Goal: Task Accomplishment & Management: Complete application form

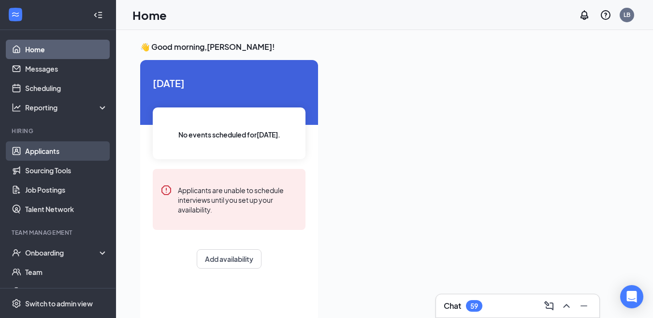
click at [72, 153] on link "Applicants" at bounding box center [66, 150] width 83 height 19
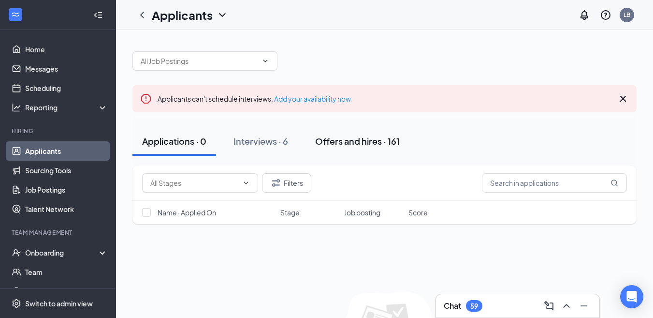
click at [372, 146] on div "Offers and hires · 161" at bounding box center [357, 141] width 85 height 12
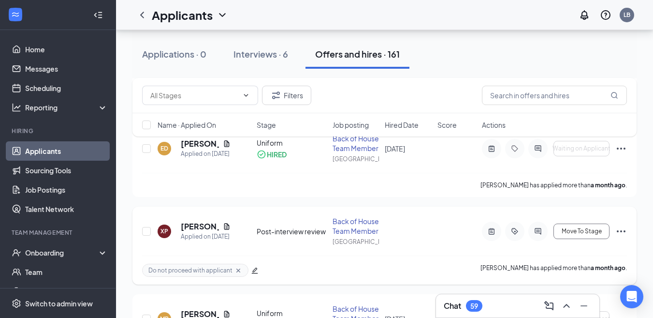
scroll to position [484, 0]
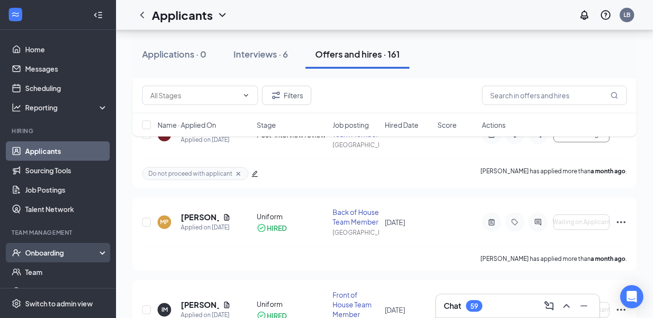
click at [72, 248] on div "Onboarding" at bounding box center [62, 253] width 74 height 10
click at [70, 267] on link "Overview" at bounding box center [66, 271] width 83 height 19
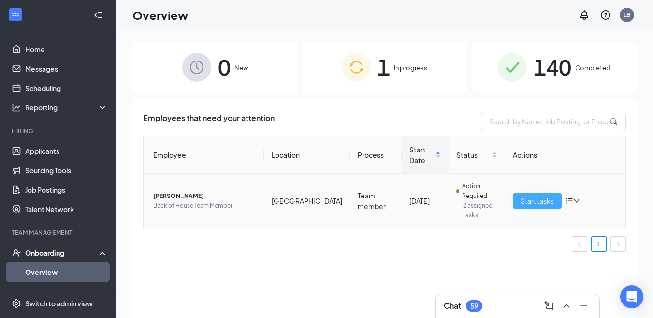
click at [546, 194] on button "Start tasks" at bounding box center [537, 200] width 49 height 15
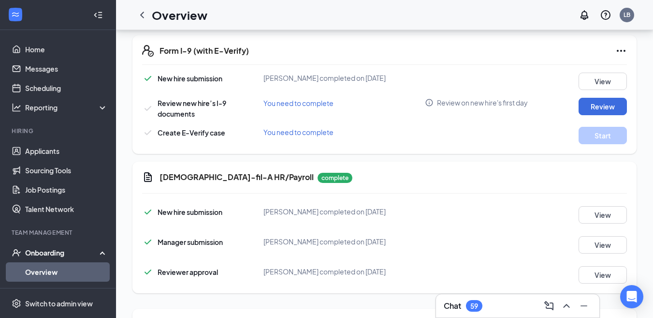
scroll to position [290, 0]
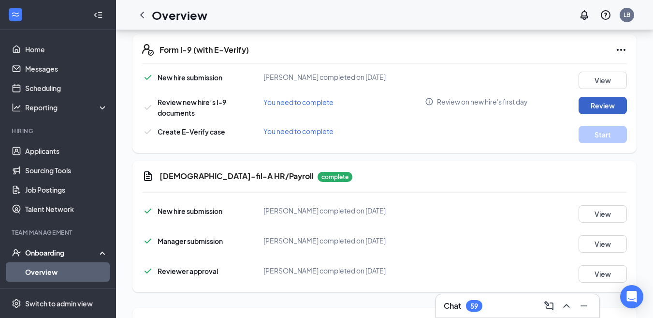
click at [586, 106] on button "Review" at bounding box center [603, 105] width 48 height 17
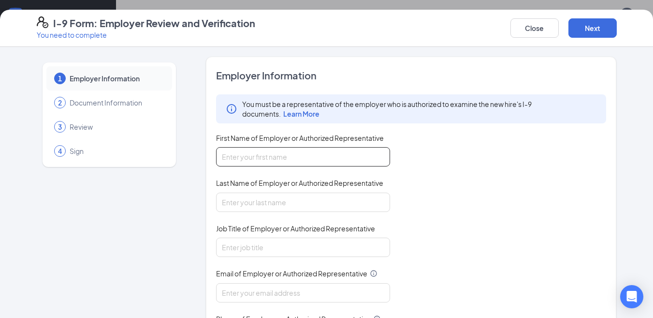
click at [254, 160] on input "First Name of Employer or Authorized Representative" at bounding box center [303, 156] width 174 height 19
type input "[PERSON_NAME]"
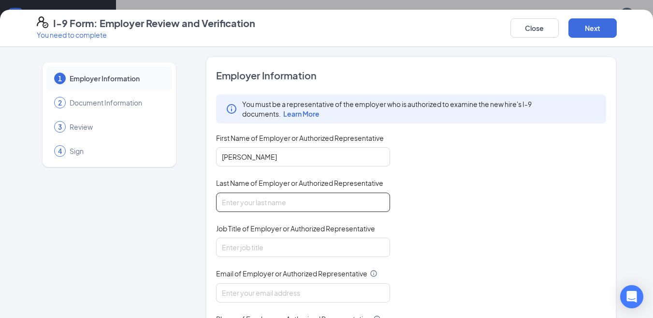
type input "[PERSON_NAME]"
click at [264, 253] on input "Job Title of Employer or Authorized Representative" at bounding box center [303, 246] width 174 height 19
click at [263, 250] on input "Job Title of Employer or Authorized Representative" at bounding box center [303, 246] width 174 height 19
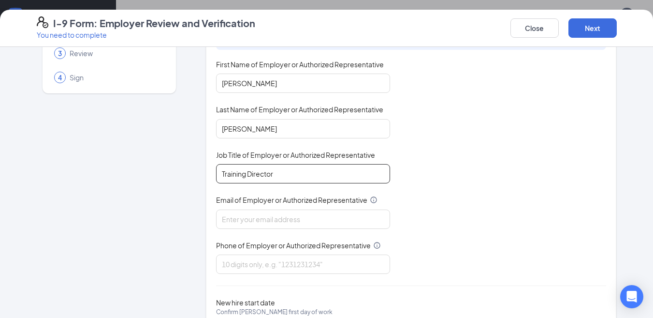
scroll to position [97, 0]
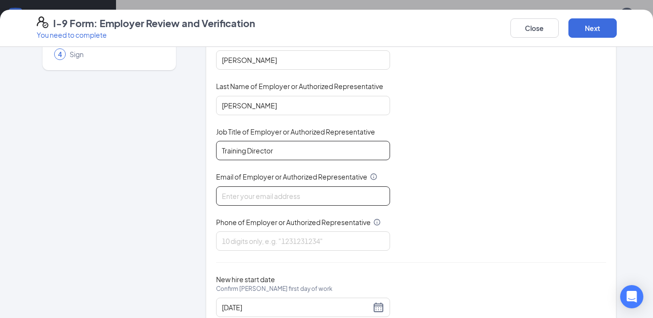
type input "Training Director"
click at [295, 194] on input "Email of Employer or Authorized Representative" at bounding box center [303, 195] width 174 height 19
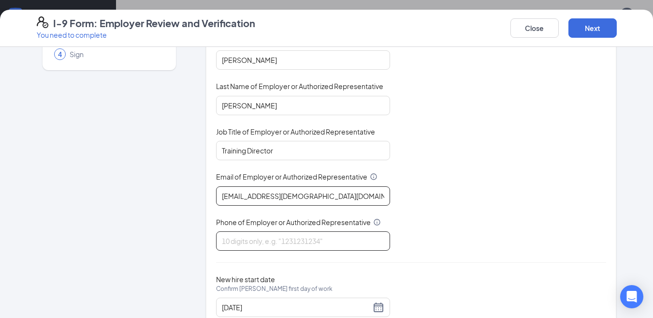
type input "[EMAIL_ADDRESS][DEMOGRAPHIC_DATA][DOMAIN_NAME]"
click at [229, 240] on input "Phone of Employer or Authorized Representative" at bounding box center [303, 240] width 174 height 19
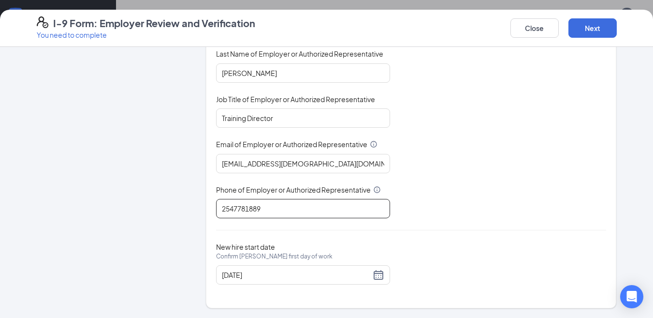
scroll to position [439, 0]
type input "2547781889"
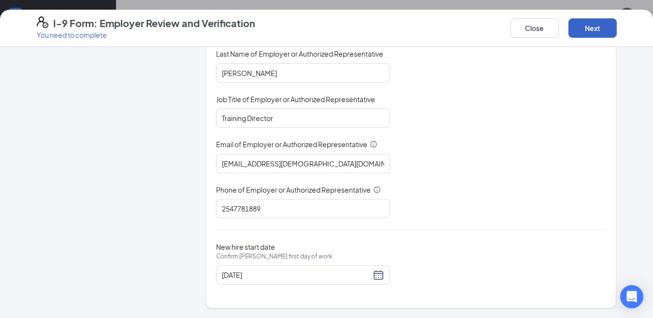
click at [592, 30] on button "Next" at bounding box center [593, 27] width 48 height 19
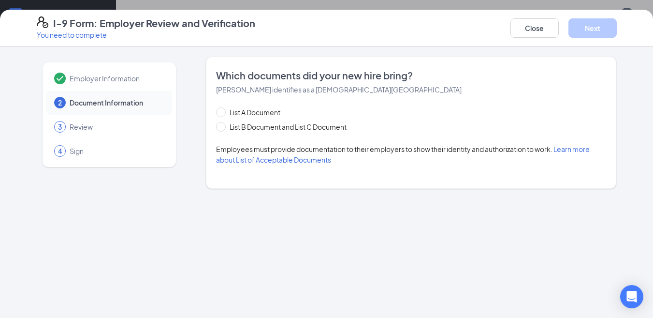
scroll to position [0, 0]
click at [254, 125] on span "List B Document and List C Document" at bounding box center [288, 126] width 125 height 11
click at [223, 125] on input "List B Document and List C Document" at bounding box center [219, 125] width 7 height 7
radio input "true"
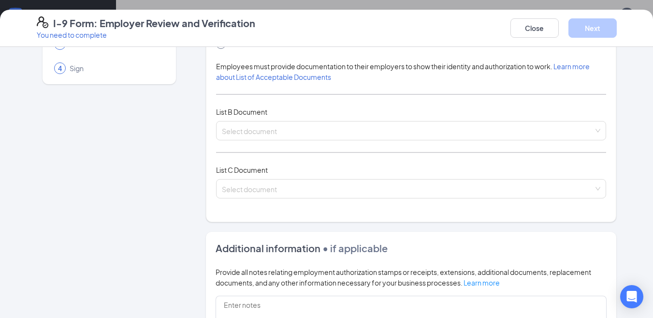
scroll to position [97, 0]
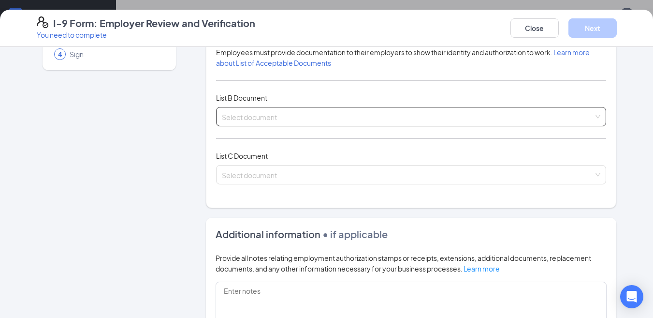
click at [244, 124] on span at bounding box center [408, 116] width 372 height 18
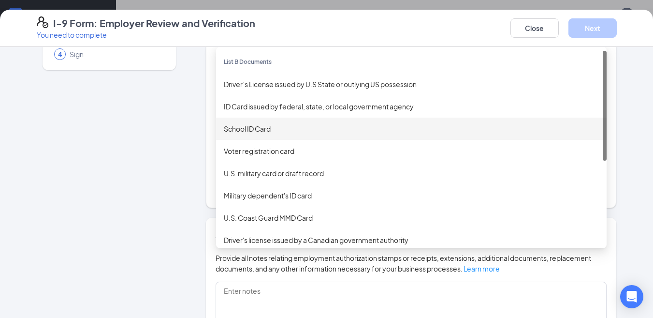
click at [250, 133] on div "School ID Card" at bounding box center [411, 128] width 375 height 11
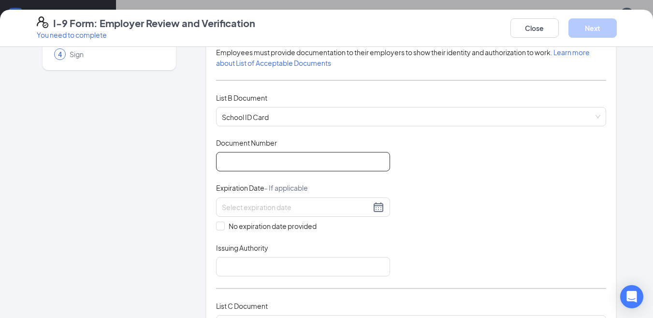
click at [237, 161] on input "Document Number" at bounding box center [303, 161] width 174 height 19
type input "0287395"
click at [261, 231] on div "Document Title School ID Card Document Number 0287395 Expiration Date - If appl…" at bounding box center [411, 207] width 391 height 138
click at [225, 227] on span "No expiration date provided" at bounding box center [273, 226] width 96 height 11
click at [223, 227] on input "No expiration date provided" at bounding box center [219, 224] width 7 height 7
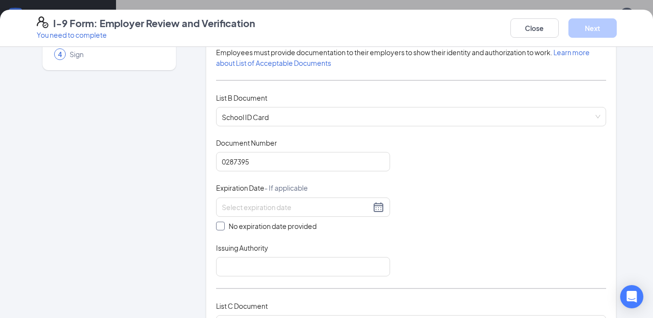
checkbox input "true"
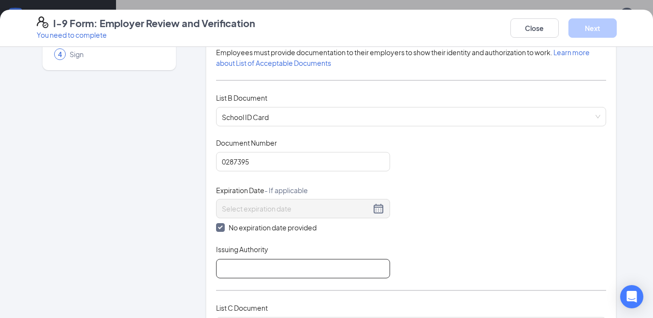
click at [234, 267] on input "Issuing Authority" at bounding box center [303, 268] width 174 height 19
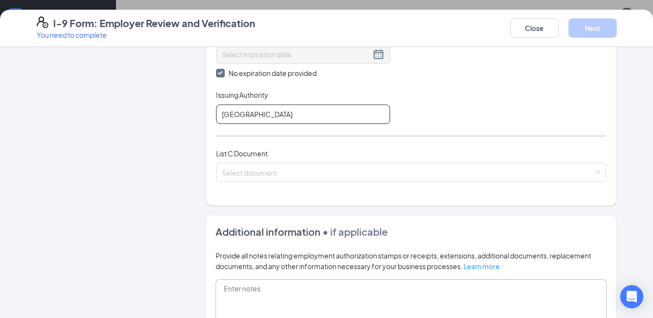
scroll to position [290, 0]
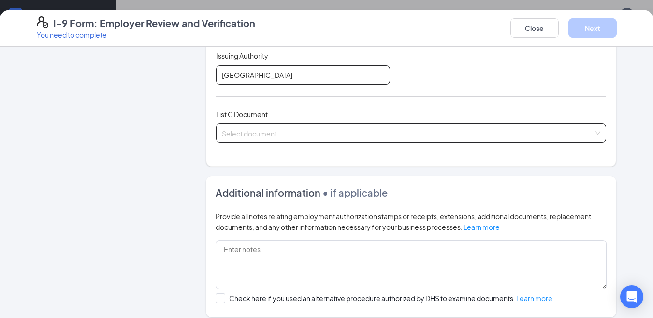
type input "[GEOGRAPHIC_DATA]"
click at [269, 133] on input "search" at bounding box center [408, 131] width 372 height 15
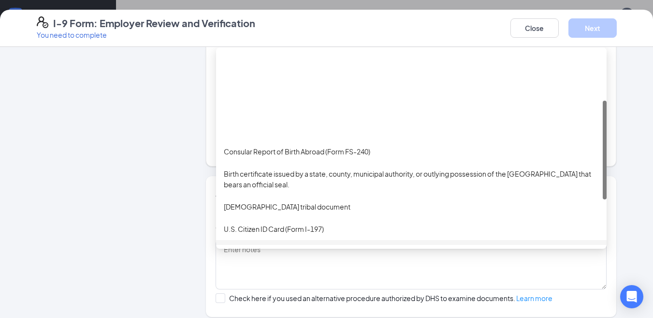
scroll to position [97, 0]
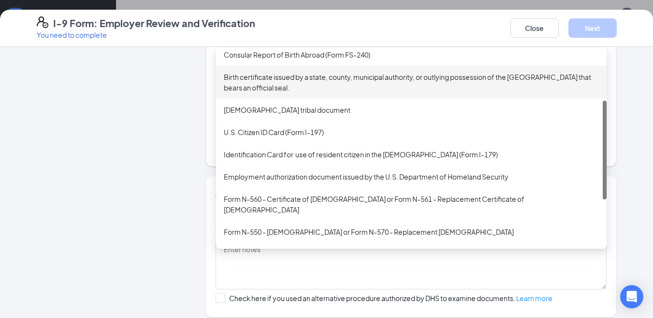
click at [303, 76] on div "Birth certificate issued by a state, county, municipal authority, or outlying p…" at bounding box center [411, 82] width 375 height 21
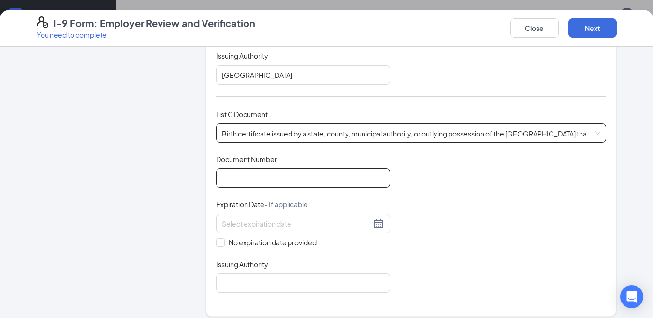
click at [256, 179] on input "Document Number" at bounding box center [303, 177] width 174 height 19
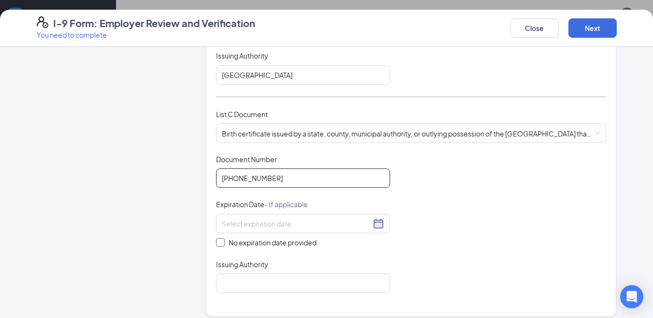
type input "[PHONE_NUMBER]"
click at [225, 239] on span "No expiration date provided" at bounding box center [273, 242] width 96 height 11
click at [223, 239] on input "No expiration date provided" at bounding box center [219, 241] width 7 height 7
checkbox input "true"
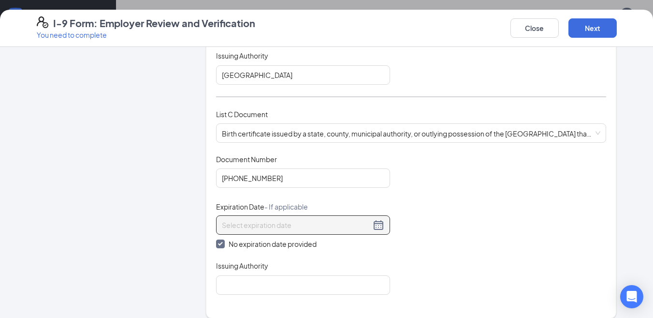
scroll to position [387, 0]
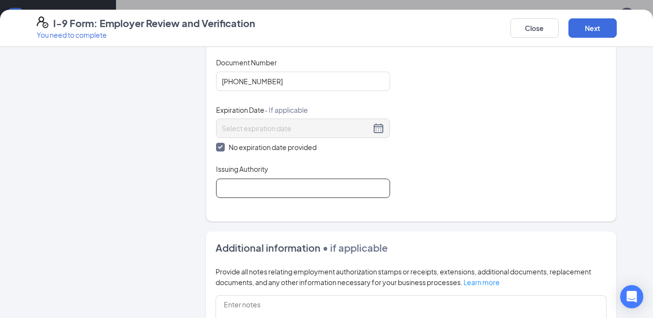
click at [252, 193] on input "Issuing Authority" at bounding box center [303, 187] width 174 height 19
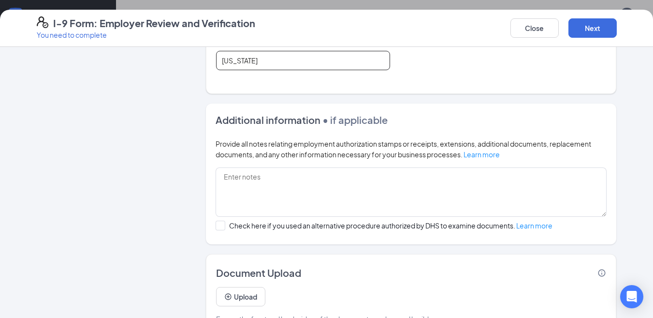
scroll to position [543, 0]
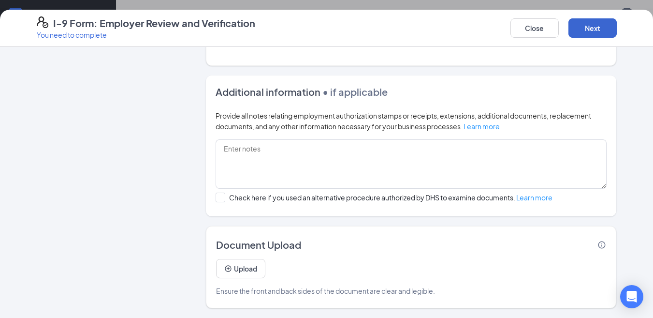
type input "[US_STATE]"
click at [586, 23] on button "Next" at bounding box center [593, 27] width 48 height 19
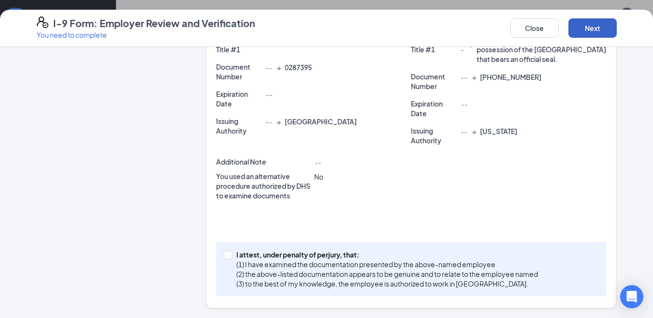
scroll to position [276, 0]
click at [226, 257] on input "I attest, under penalty of [PERSON_NAME], that: (1) I have examined the documen…" at bounding box center [227, 254] width 7 height 7
checkbox input "true"
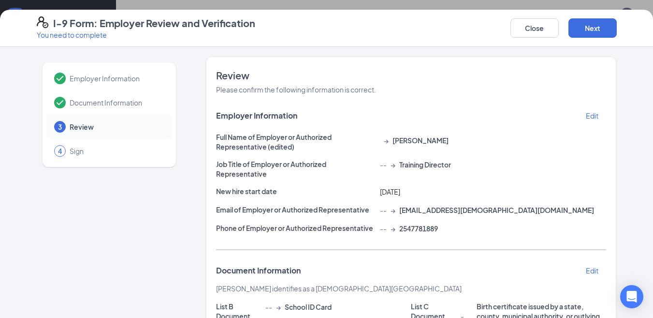
scroll to position [342, 0]
click at [593, 31] on button "Next" at bounding box center [593, 27] width 48 height 19
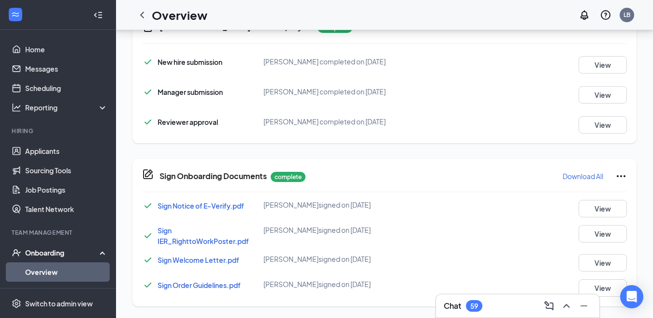
scroll to position [237, 0]
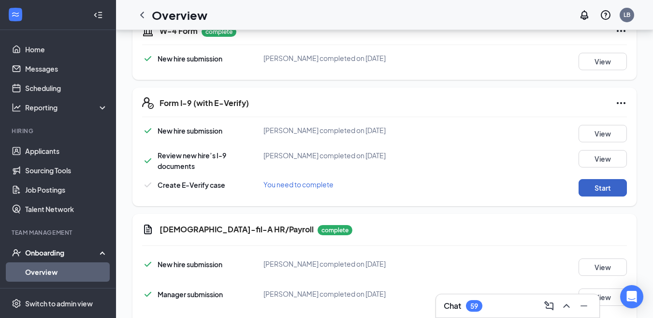
click at [590, 191] on button "Start" at bounding box center [603, 187] width 48 height 17
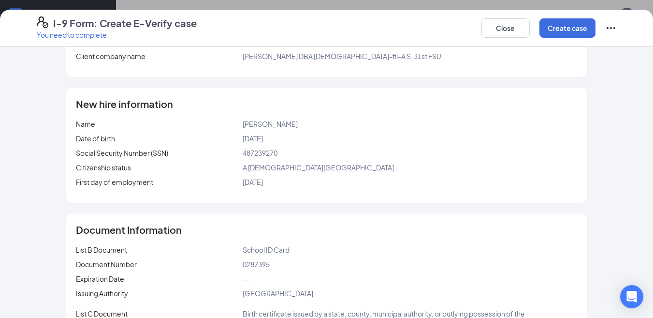
scroll to position [0, 0]
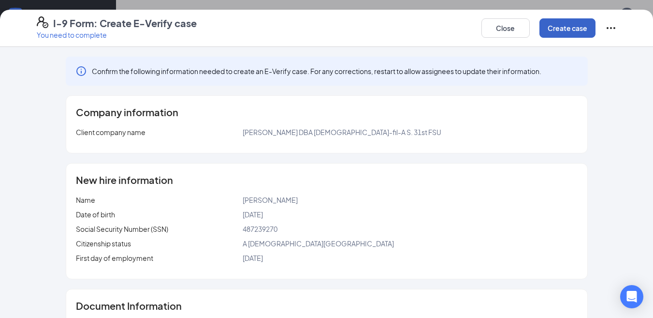
click at [557, 33] on button "Create case" at bounding box center [568, 27] width 56 height 19
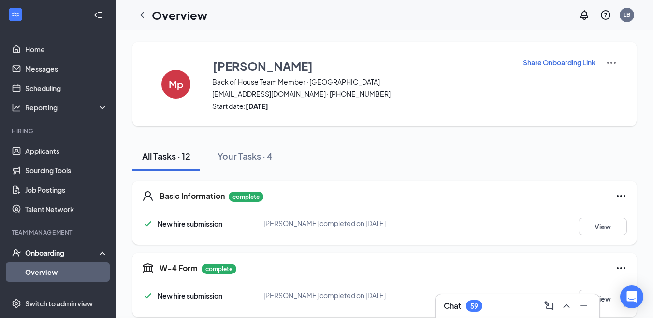
scroll to position [266, 0]
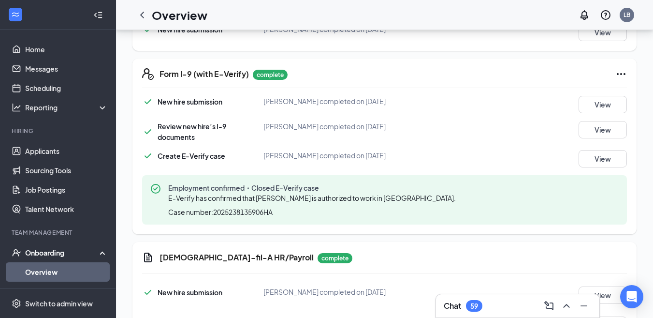
drag, startPoint x: 52, startPoint y: 273, endPoint x: 52, endPoint y: 267, distance: 6.3
click at [52, 272] on link "Overview" at bounding box center [66, 271] width 83 height 19
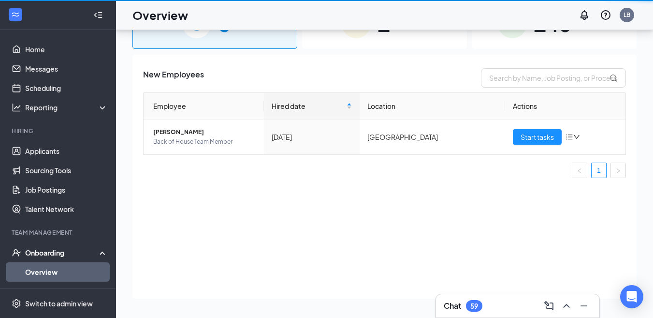
scroll to position [44, 0]
